Goal: Task Accomplishment & Management: Manage account settings

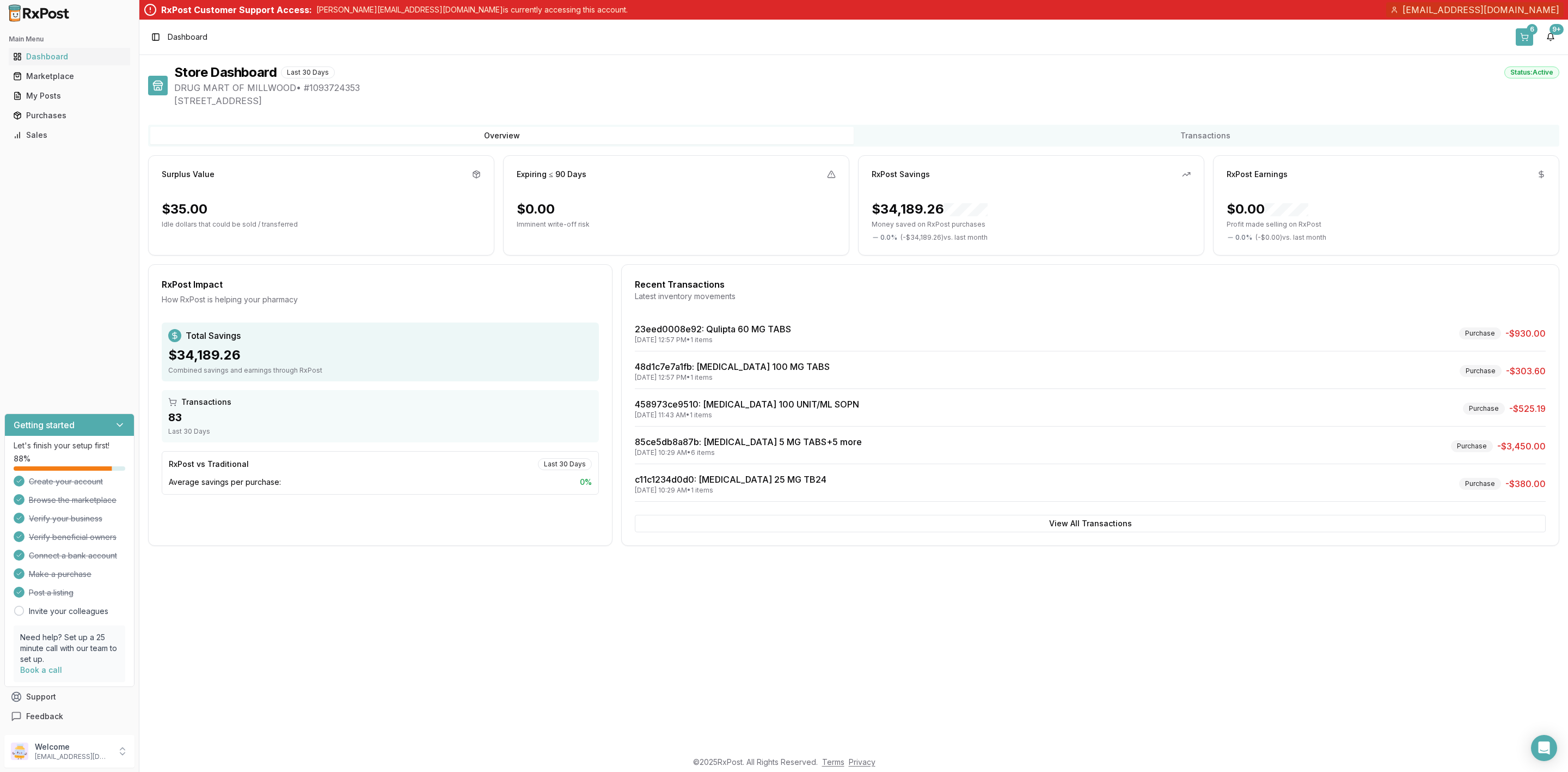
click at [1517, 38] on button "6" at bounding box center [1525, 37] width 17 height 17
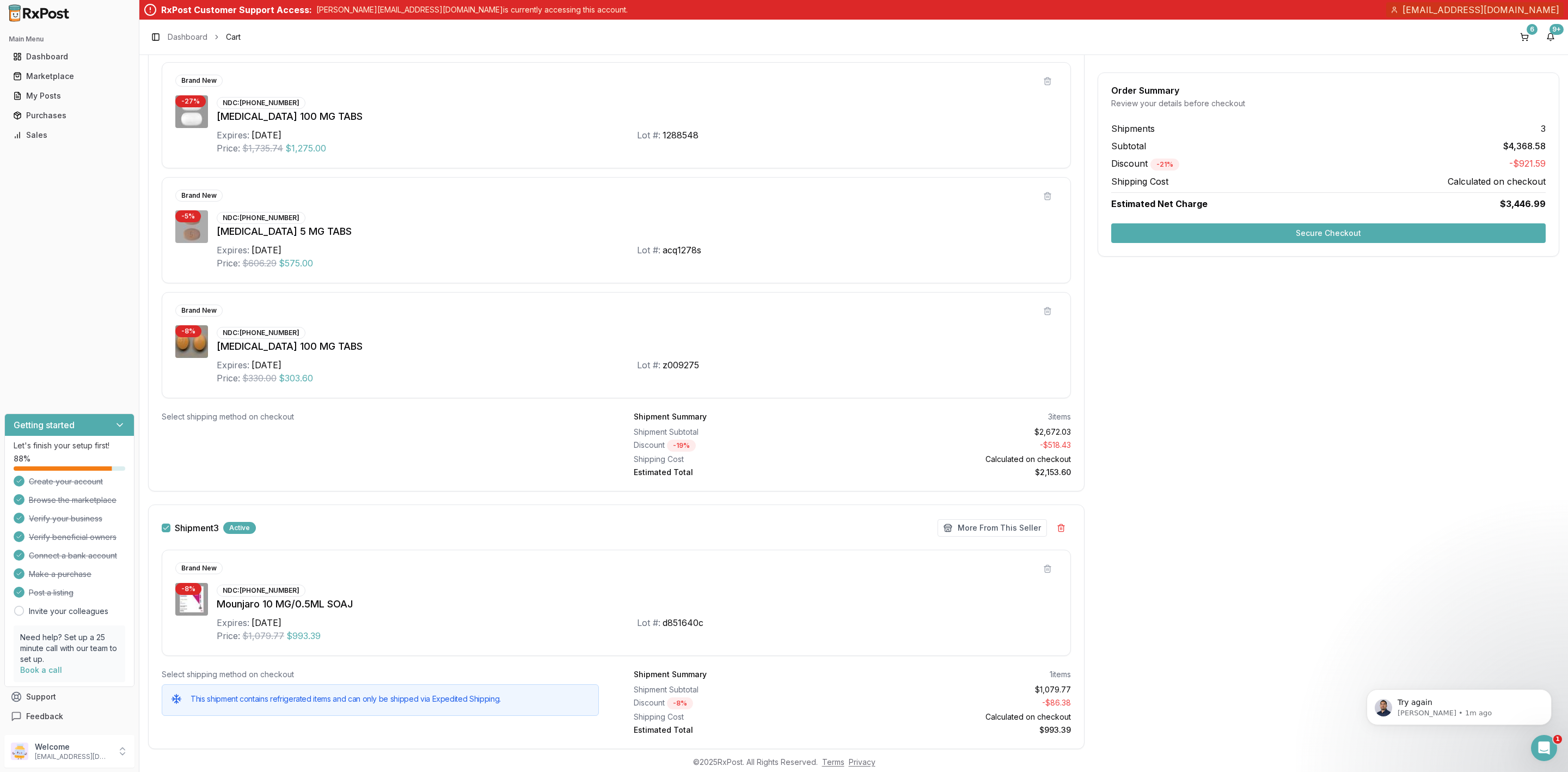
scroll to position [694, 0]
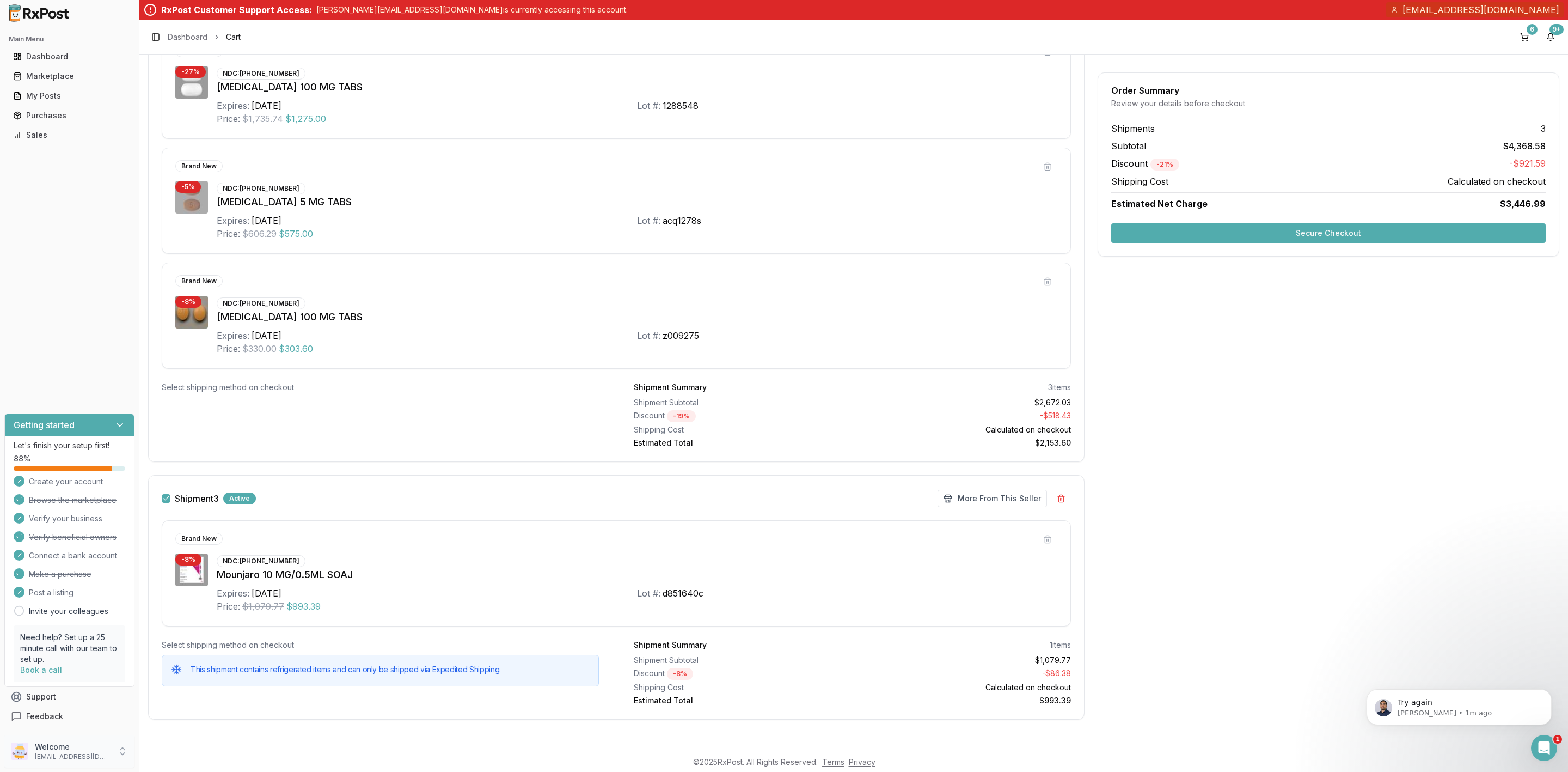
click at [72, 746] on p "Welcome" at bounding box center [72, 747] width 75 height 11
click at [196, 758] on span "Sign Out" at bounding box center [197, 753] width 104 height 11
